Goal: Task Accomplishment & Management: Manage account settings

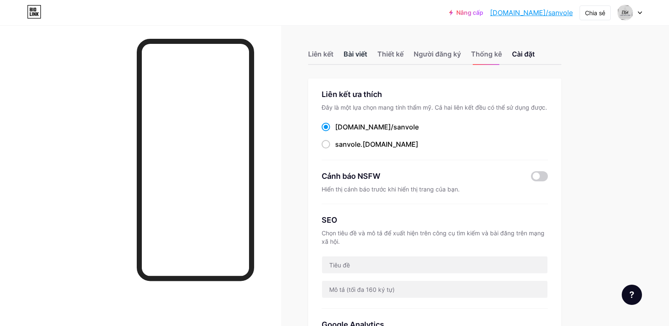
click at [355, 58] on font "Bài viết" at bounding box center [355, 54] width 24 height 8
click at [322, 56] on font "Liên kết" at bounding box center [320, 54] width 25 height 8
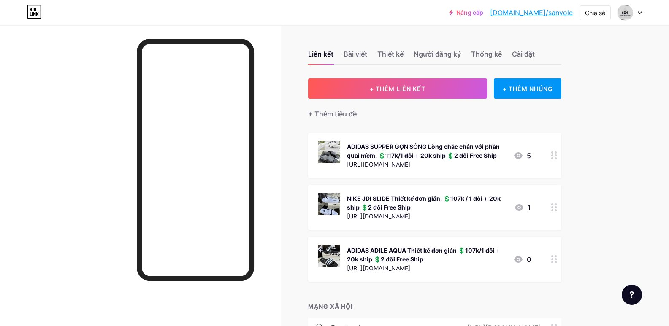
click at [557, 154] on icon at bounding box center [554, 155] width 6 height 8
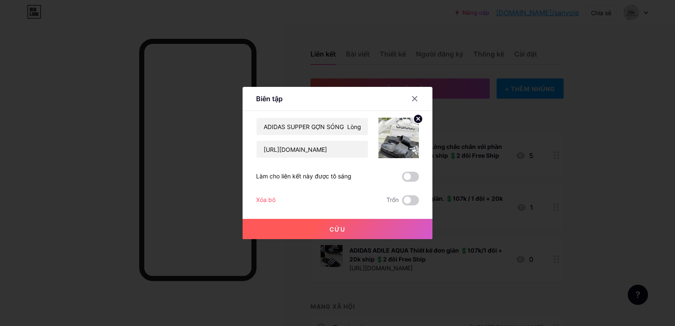
click at [402, 139] on img at bounding box center [399, 138] width 41 height 41
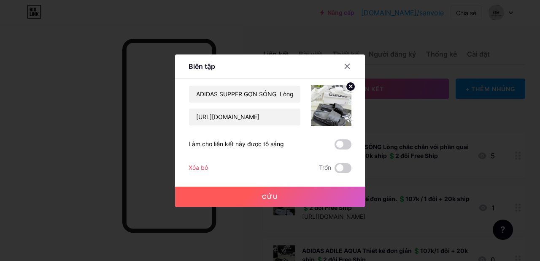
click at [277, 192] on button "Cứu" at bounding box center [270, 197] width 190 height 20
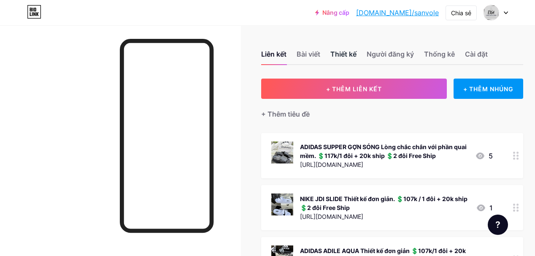
click at [347, 56] on font "Thiết kế" at bounding box center [343, 54] width 26 height 8
click at [341, 55] on font "Thiết kế" at bounding box center [343, 54] width 26 height 8
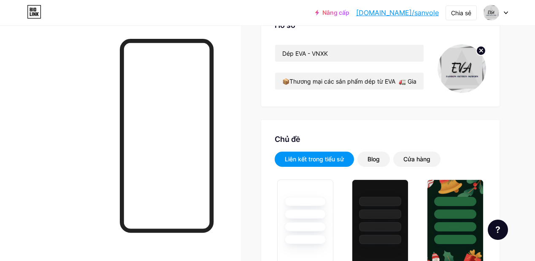
scroll to position [73, 0]
click at [412, 162] on font "Cửa hàng" at bounding box center [416, 158] width 27 height 7
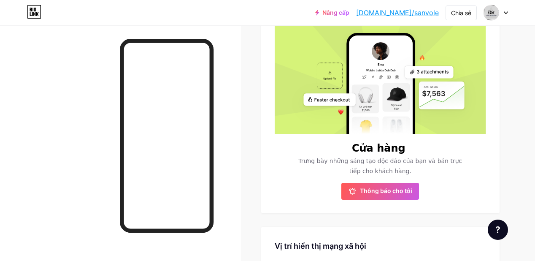
scroll to position [230, 0]
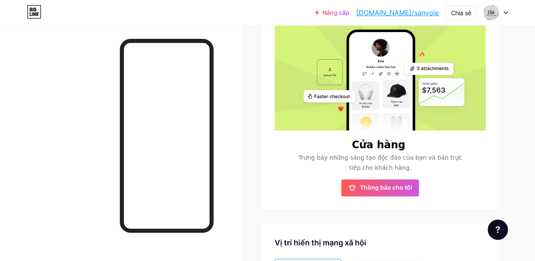
click at [388, 97] on rect at bounding box center [396, 90] width 23 height 21
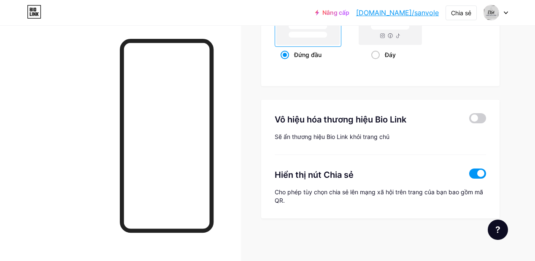
scroll to position [491, 0]
click at [474, 173] on span at bounding box center [477, 173] width 17 height 10
click at [469, 176] on input "checkbox" at bounding box center [469, 176] width 0 height 0
click at [481, 172] on span at bounding box center [477, 173] width 17 height 10
click at [469, 176] on input "checkbox" at bounding box center [469, 176] width 0 height 0
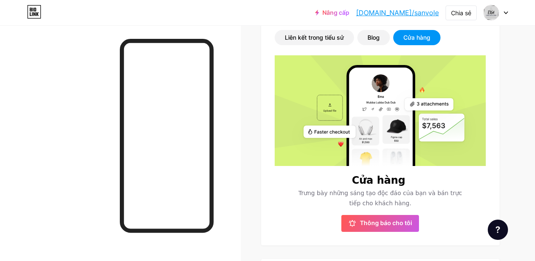
scroll to position [194, 0]
click at [331, 122] on rect at bounding box center [378, 133] width 238 height 159
click at [379, 134] on rect at bounding box center [365, 130] width 27 height 29
click at [375, 232] on button "Thông báo cho tôi" at bounding box center [380, 223] width 78 height 17
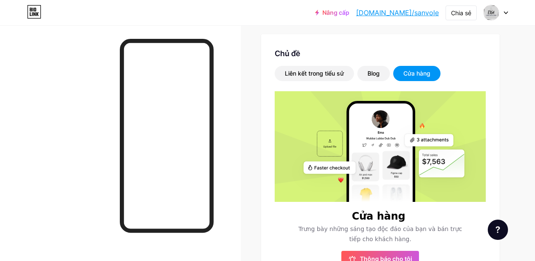
scroll to position [159, 0]
click at [408, 76] on font "Cửa hàng" at bounding box center [416, 72] width 27 height 7
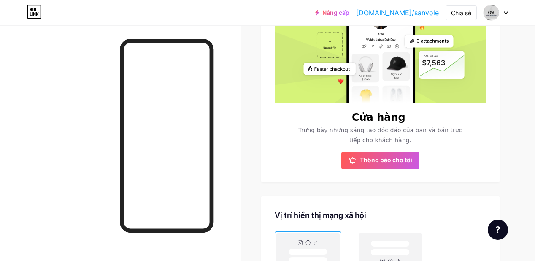
scroll to position [262, 0]
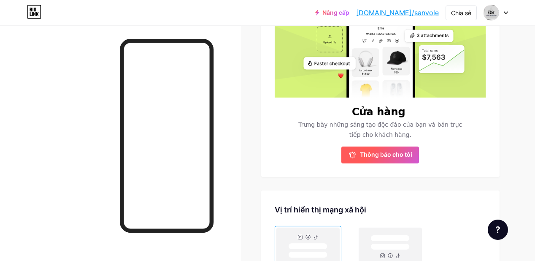
click at [376, 156] on button "Thông báo cho tôi" at bounding box center [380, 154] width 78 height 17
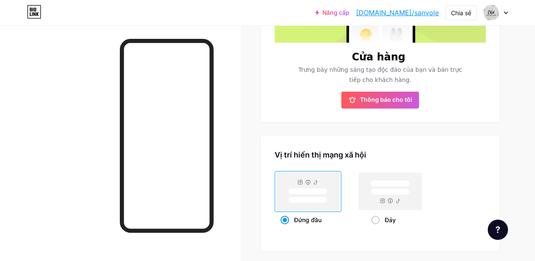
scroll to position [228, 0]
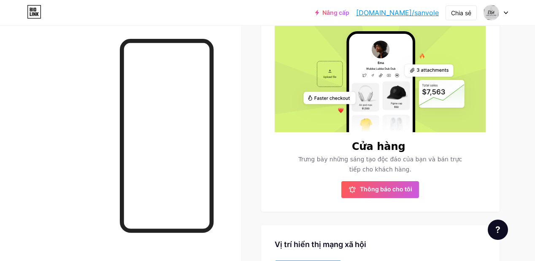
click at [373, 76] on circle at bounding box center [372, 75] width 1 height 1
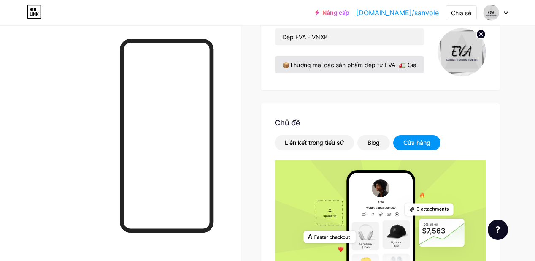
scroll to position [0, 0]
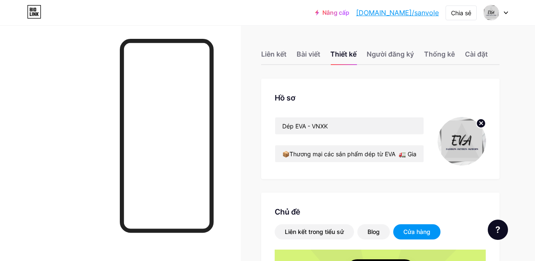
click at [387, 49] on div "Liên kết Bài viết Thiết kế Người đăng ký Thống kê Cài đặt" at bounding box center [380, 50] width 238 height 30
click at [385, 54] on font "Người đăng ký" at bounding box center [390, 54] width 47 height 8
click at [383, 51] on font "Người đăng ký" at bounding box center [390, 54] width 47 height 8
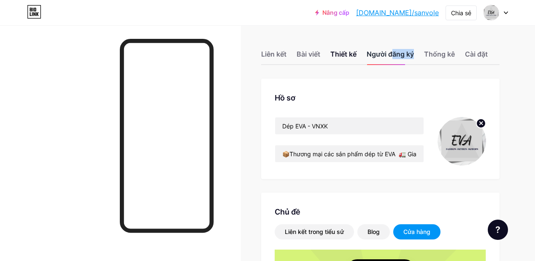
click at [383, 51] on font "Người đăng ký" at bounding box center [390, 54] width 47 height 8
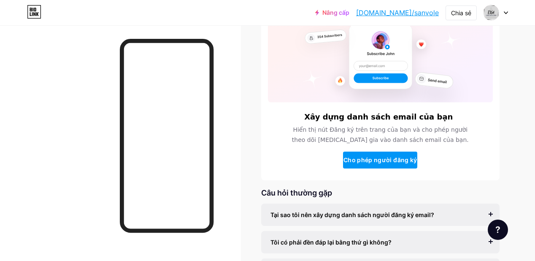
scroll to position [77, 0]
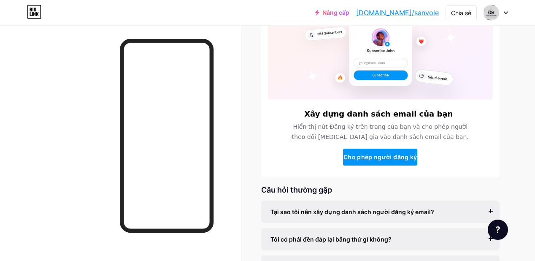
click at [503, 116] on div "Liên kết Bài viết Thiết kế Người đăng ký Thống kê Cài đặt Xây dựng danh sách em…" at bounding box center [267, 134] width 535 height 372
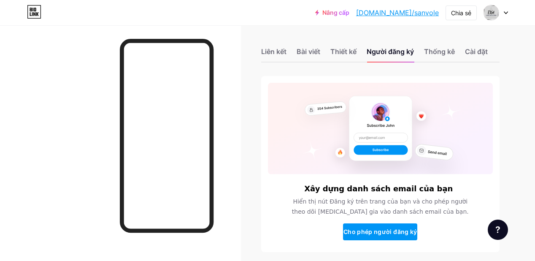
scroll to position [0, 0]
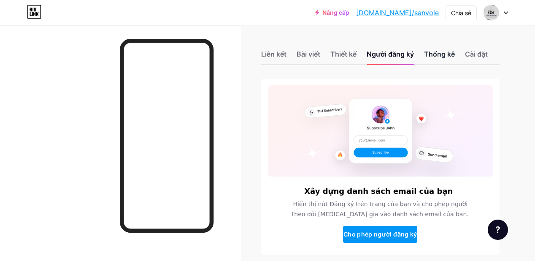
click at [432, 58] on font "Thống kê" at bounding box center [439, 54] width 31 height 8
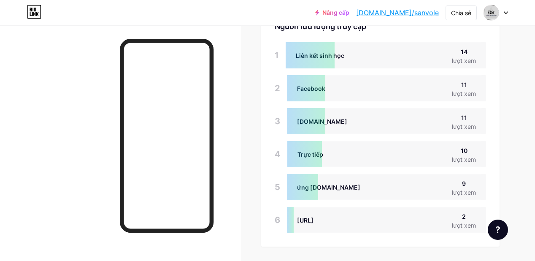
scroll to position [647, 0]
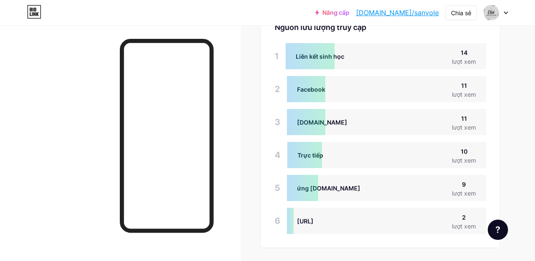
click at [327, 65] on div at bounding box center [310, 56] width 49 height 26
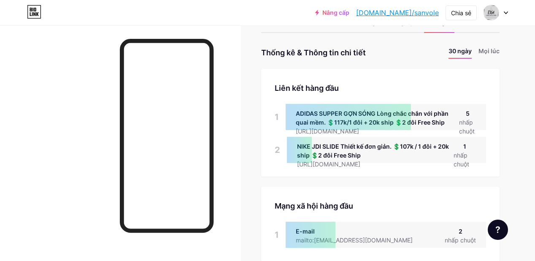
scroll to position [0, 0]
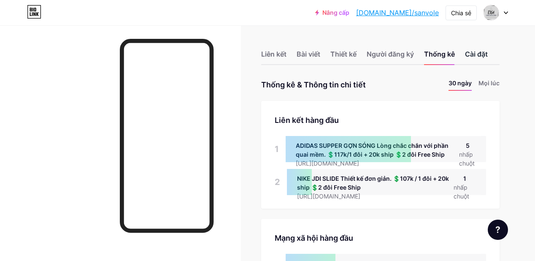
click at [469, 58] on div "Cài đặt" at bounding box center [476, 56] width 23 height 15
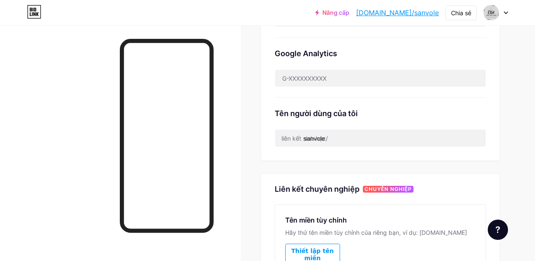
scroll to position [281, 0]
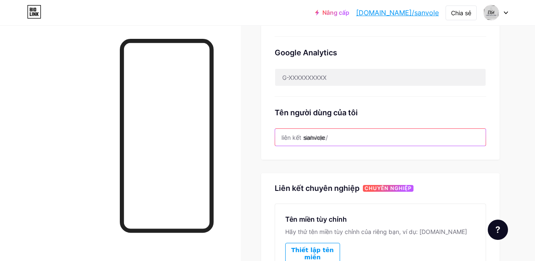
click at [343, 146] on input "sanvole" at bounding box center [380, 137] width 211 height 17
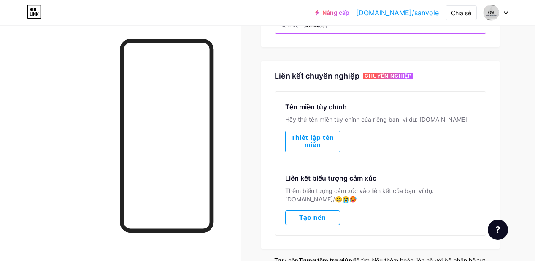
scroll to position [393, 0]
click at [380, 154] on div "Tên miền tùy chỉnh Hãy thử tên miền tùy chỉnh của riêng bạn, ví dụ: [DOMAIN_NAM…" at bounding box center [380, 126] width 211 height 71
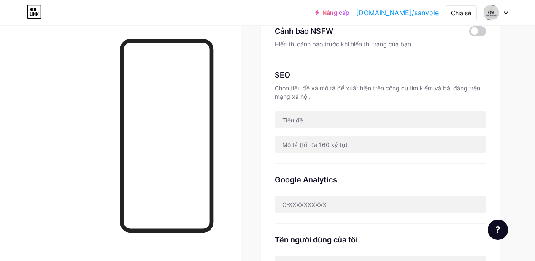
scroll to position [0, 0]
